Goal: Task Accomplishment & Management: Complete application form

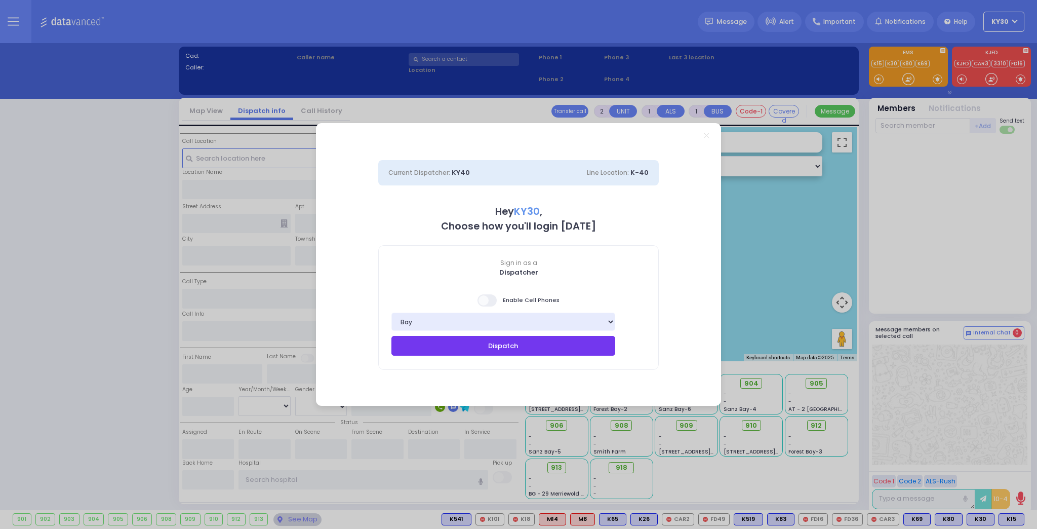
drag, startPoint x: 539, startPoint y: 340, endPoint x: 533, endPoint y: 345, distance: 7.5
click at [537, 340] on button "Dispatch" at bounding box center [503, 345] width 224 height 19
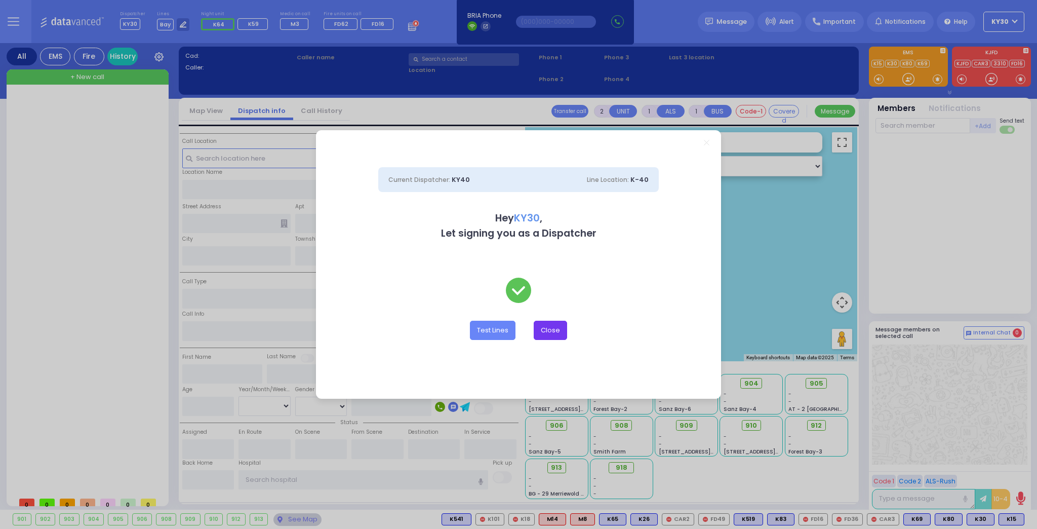
click at [545, 335] on button "Close" at bounding box center [550, 329] width 33 height 19
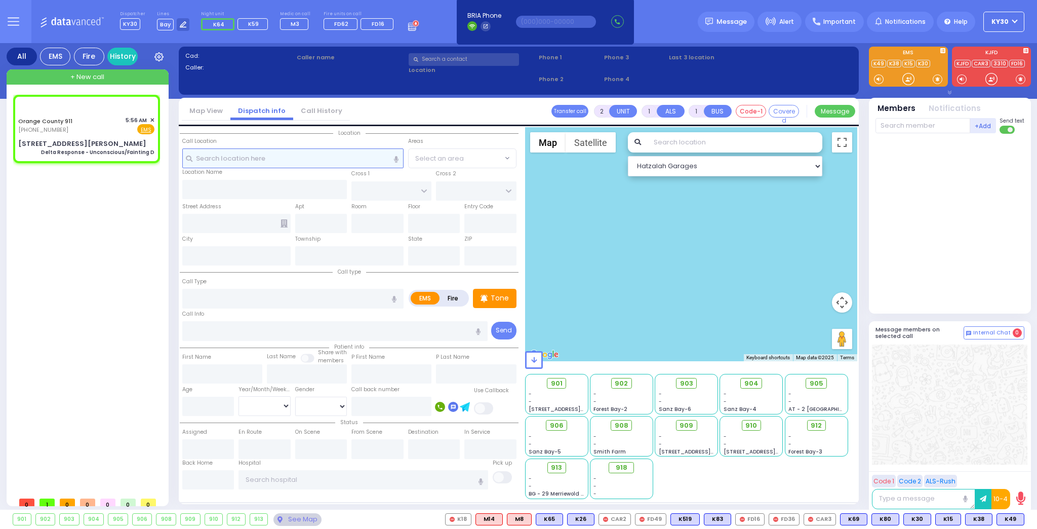
type input "6"
select select
type input "Delta Response - Unconscious/Fainting D"
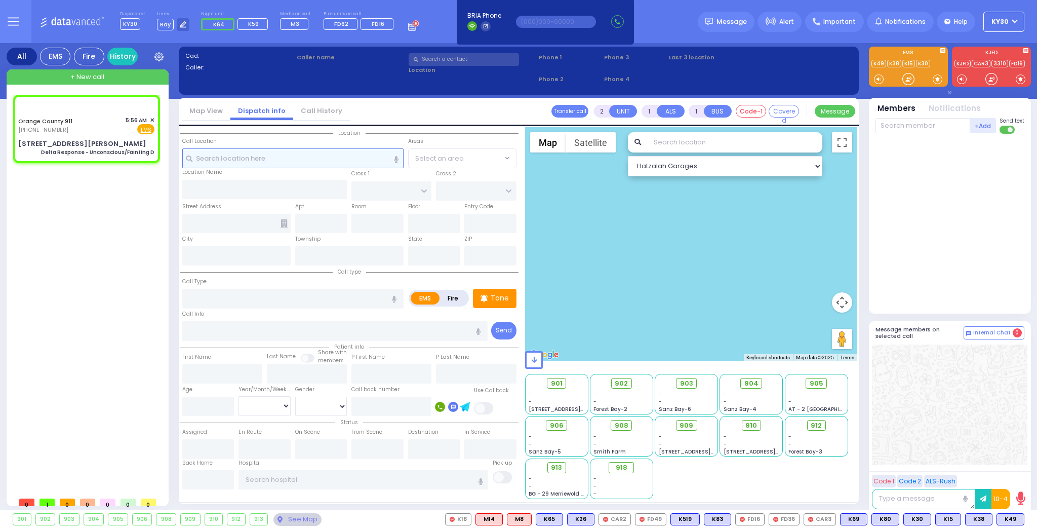
radio input "true"
type input "Nature: : Delta Response - Unconscious/Fainting D Address: : [STREET_ADDRESS][G…"
select select
select select "Hatzalah Garages"
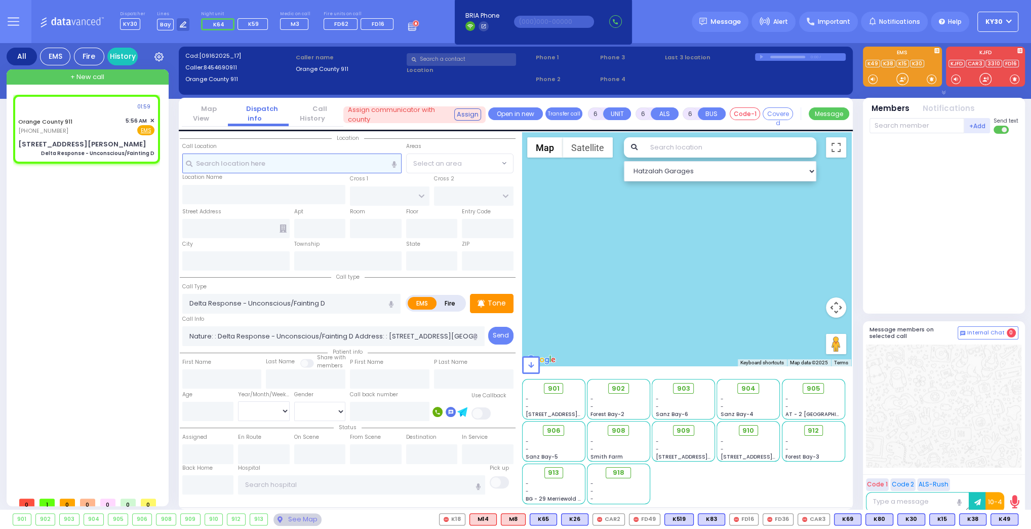
type input "[STREET_ADDRESS][PERSON_NAME]"
type input "Monroe"
type input "[US_STATE]"
type input "10930"
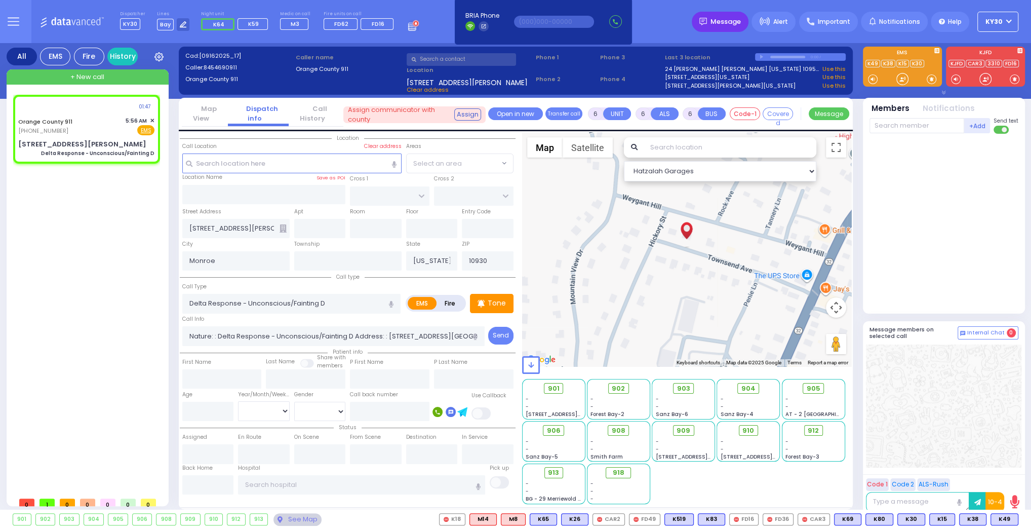
click at [735, 25] on span "Message" at bounding box center [725, 22] width 30 height 10
